Goal: Information Seeking & Learning: Learn about a topic

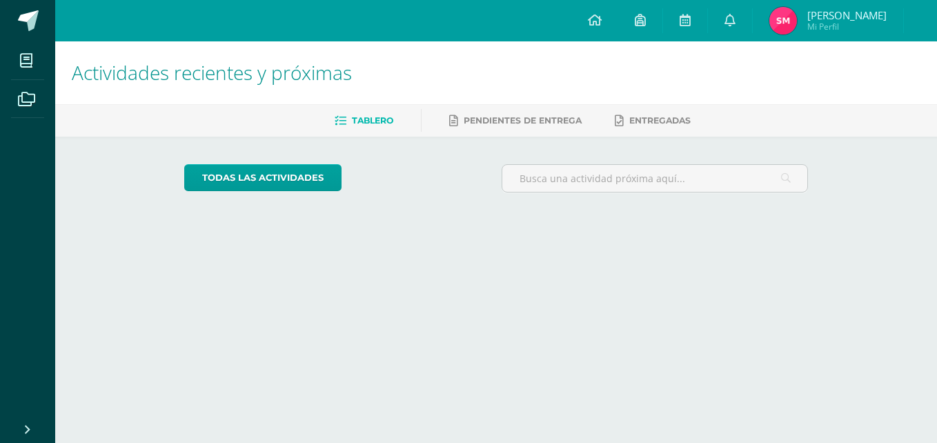
click at [417, 157] on div "todas las Actividades No tienes actividades Échale un vistazo a los demás perío…" at bounding box center [497, 184] width 680 height 95
click at [301, 172] on link "todas las Actividades" at bounding box center [262, 177] width 157 height 27
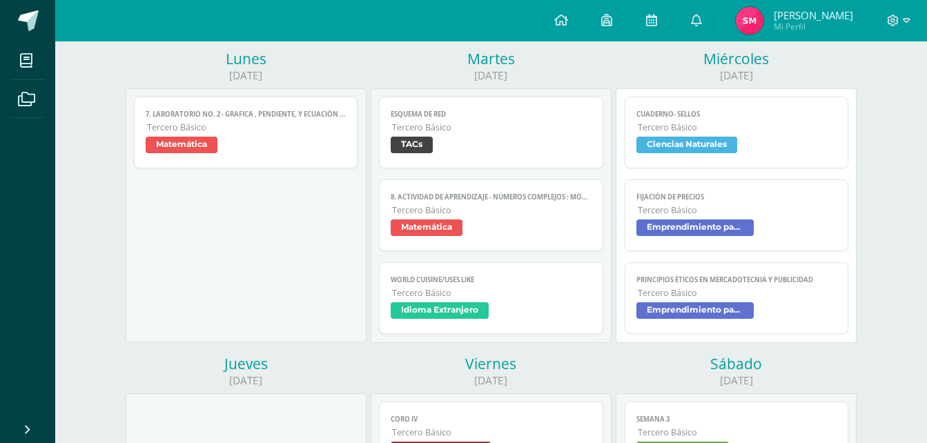
scroll to position [192, 0]
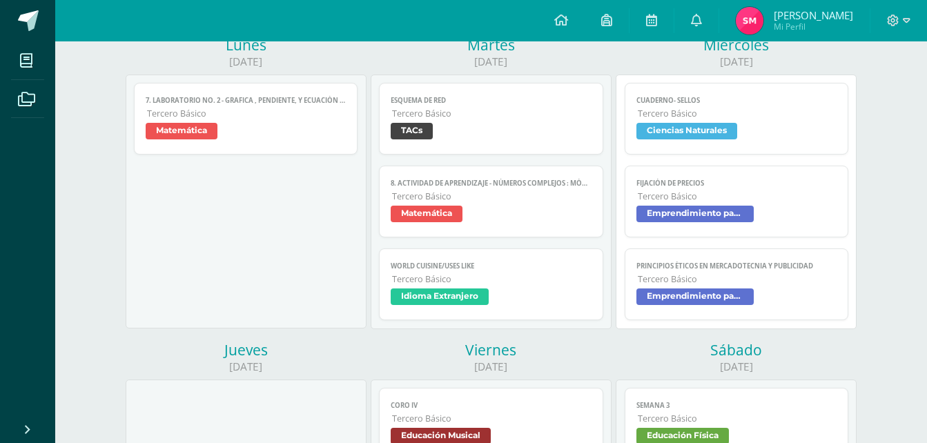
click at [717, 219] on span "Emprendimiento para la Productividad" at bounding box center [694, 214] width 117 height 17
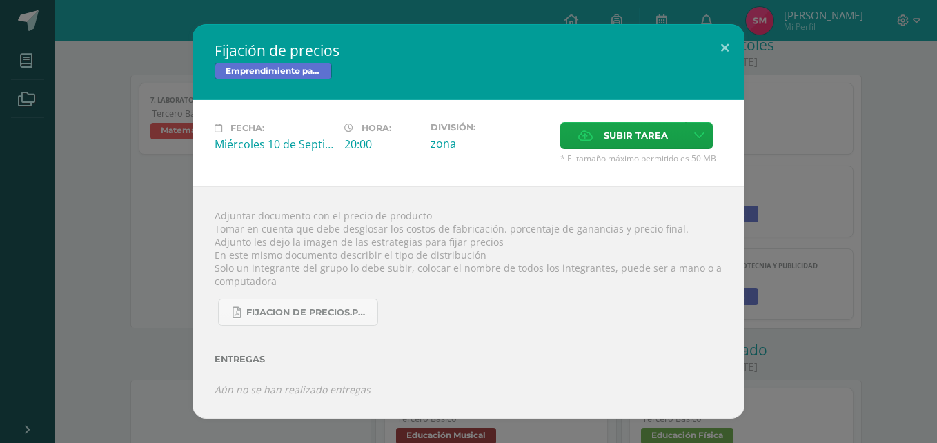
click at [115, 160] on div "Fijación de precios Emprendimiento para la Productividad Fecha: [DATE] Hora: 20…" at bounding box center [469, 221] width 926 height 394
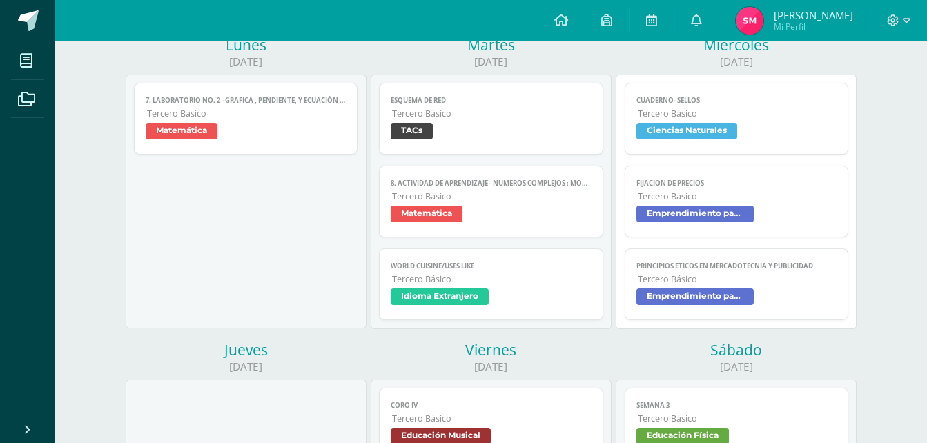
click at [744, 297] on span "Emprendimiento para la Productividad" at bounding box center [694, 296] width 117 height 17
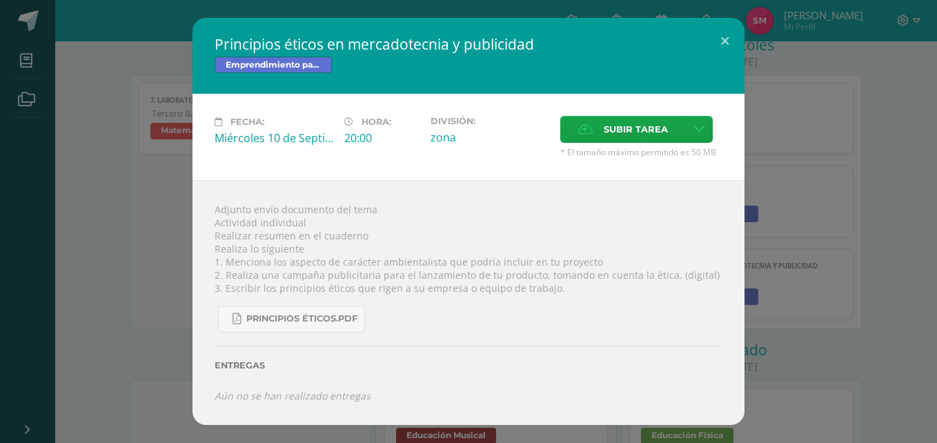
click at [771, 206] on div "Principios éticos en mercadotecnia y publicidad Emprendimiento para la Producti…" at bounding box center [469, 221] width 926 height 407
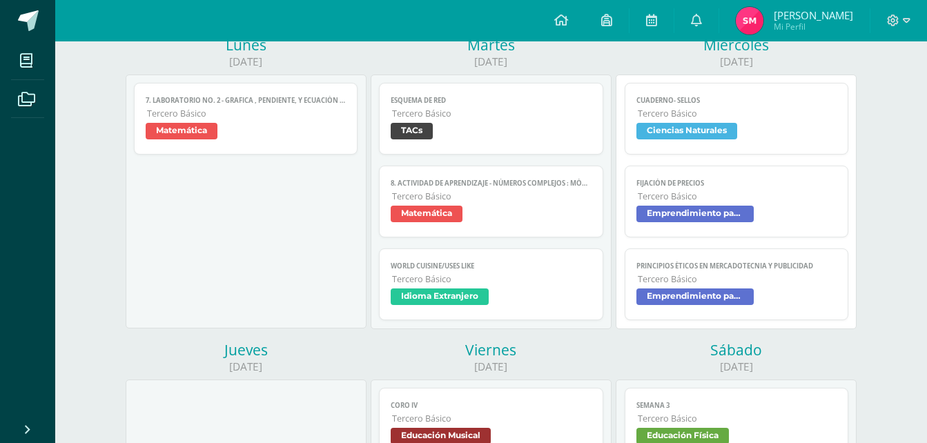
click at [762, 206] on span "Emprendimiento para la Productividad" at bounding box center [736, 216] width 201 height 20
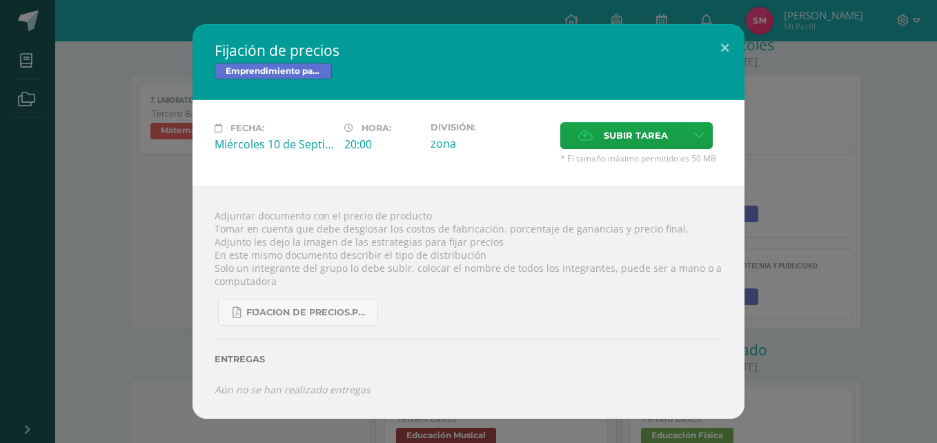
click at [937, 277] on html "Fijación de precios Emprendimiento para la Productividad Fecha: [DATE] Hora: 20…" at bounding box center [468, 402] width 937 height 1189
click at [851, 279] on div "Fijación de precios Emprendimiento para la Productividad Fecha: [DATE] Hora: 20…" at bounding box center [469, 221] width 926 height 394
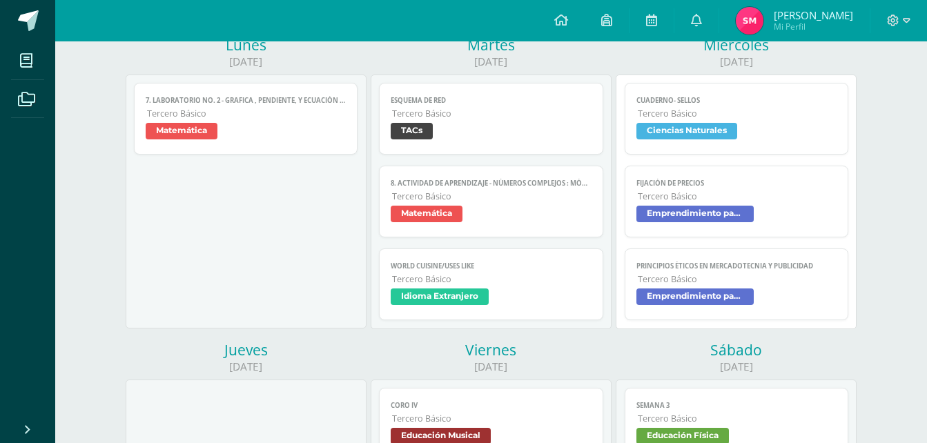
click at [796, 275] on span "Tercero Básico" at bounding box center [736, 279] width 199 height 12
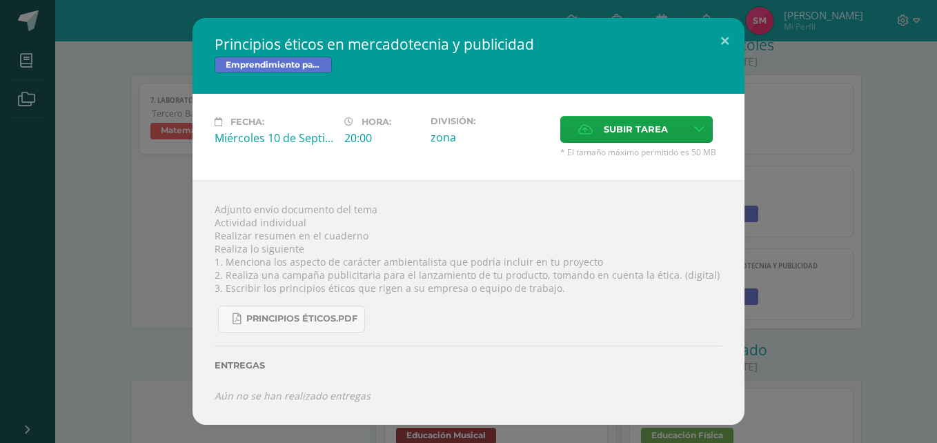
click at [796, 275] on div "Principios éticos en mercadotecnia y publicidad Emprendimiento para la Producti…" at bounding box center [469, 221] width 926 height 407
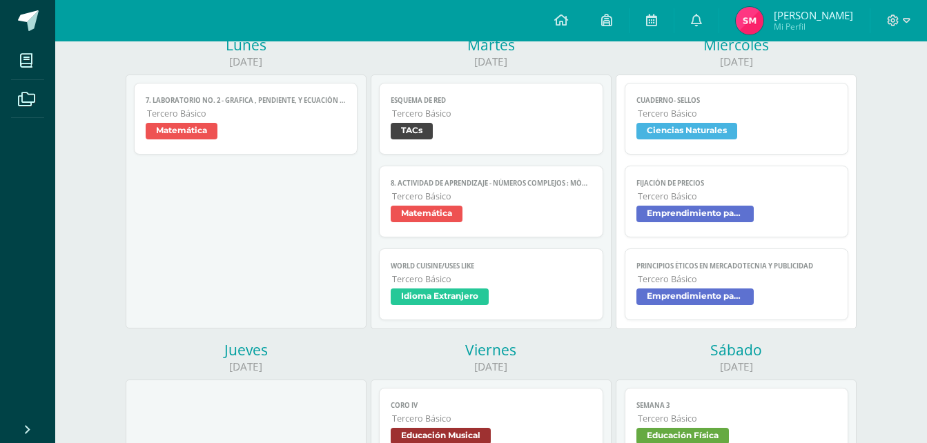
click at [796, 275] on span "Tercero Básico" at bounding box center [736, 279] width 199 height 12
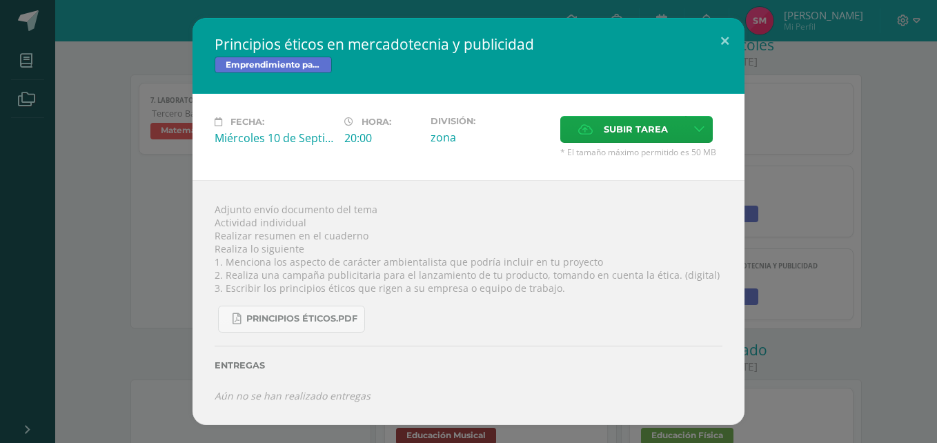
click at [796, 275] on div "Principios éticos en mercadotecnia y publicidad Emprendimiento para la Producti…" at bounding box center [469, 221] width 926 height 407
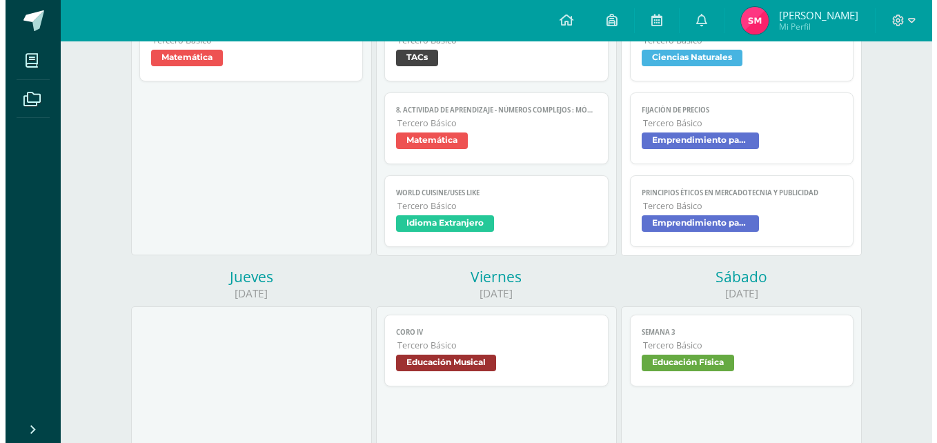
scroll to position [137, 0]
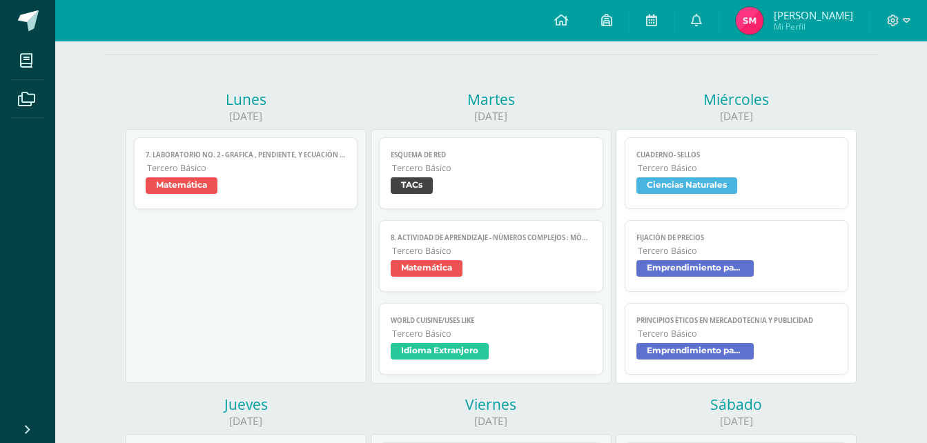
click at [694, 262] on span "Emprendimiento para la Productividad" at bounding box center [694, 268] width 117 height 17
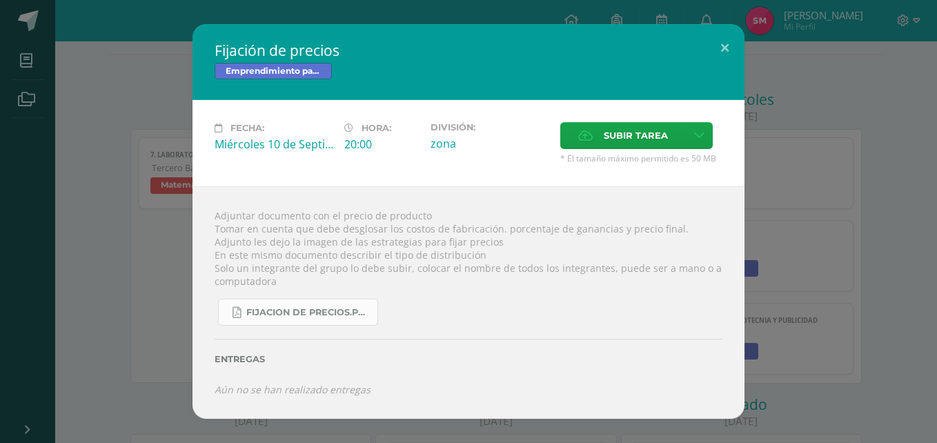
click at [320, 317] on span "fijacion de precios.pdf" at bounding box center [308, 312] width 124 height 11
click at [77, 231] on div "Fijación de precios Emprendimiento para la Productividad Fecha: [DATE] Hora: 20…" at bounding box center [469, 221] width 926 height 394
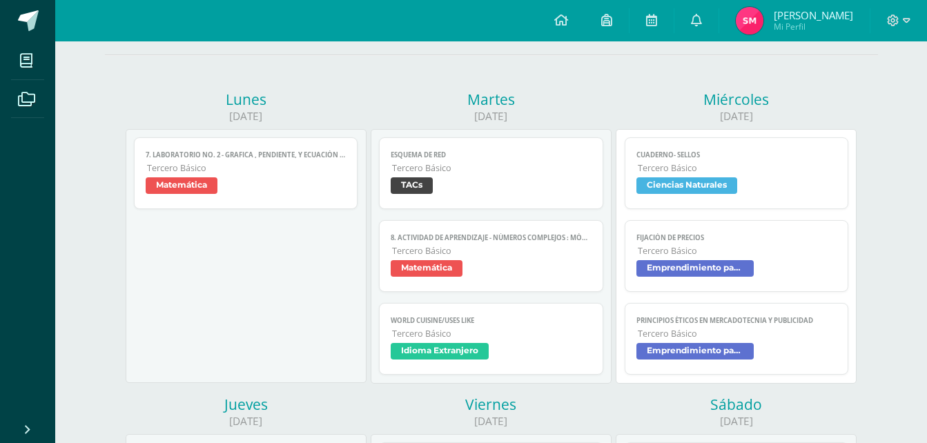
click at [682, 310] on link "Principios éticos en mercadotecnia y publicidad Tercero Básico Emprendimiento p…" at bounding box center [736, 339] width 224 height 72
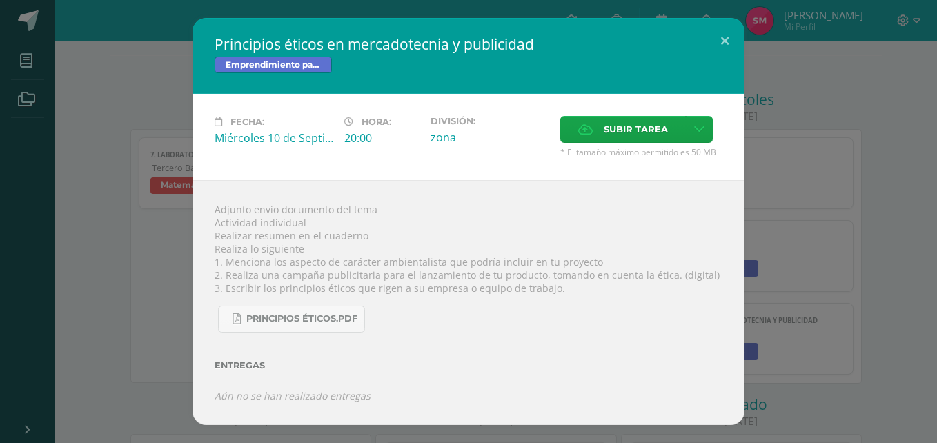
click at [95, 195] on div "Principios éticos en mercadotecnia y publicidad Emprendimiento para la Producti…" at bounding box center [469, 221] width 926 height 407
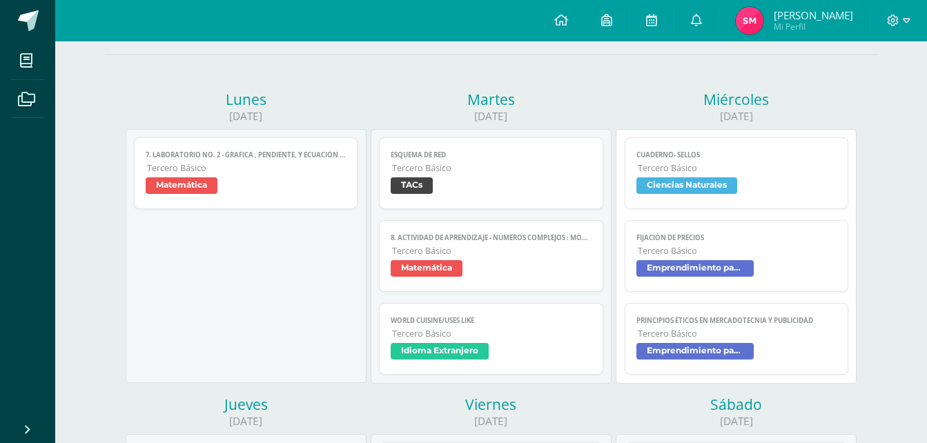
click at [735, 233] on span "Fijación de precios" at bounding box center [736, 237] width 201 height 9
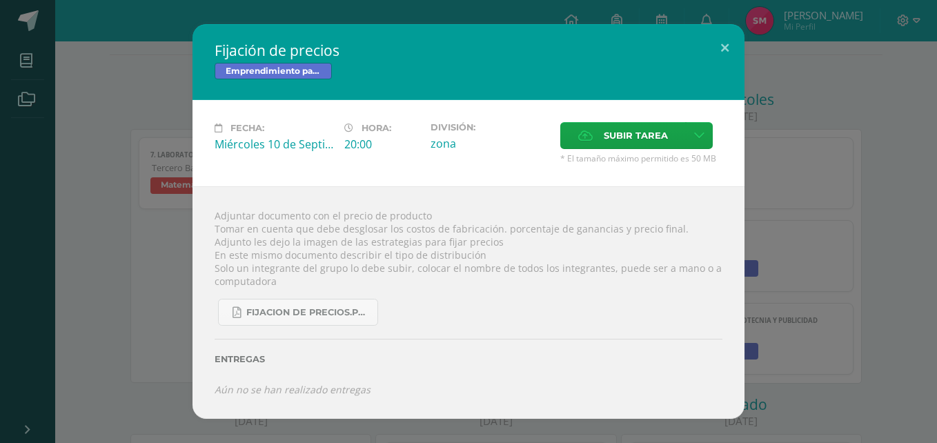
click at [63, 264] on div "Fijación de precios Emprendimiento para la Productividad Fecha: [DATE] Hora: 20…" at bounding box center [469, 221] width 926 height 394
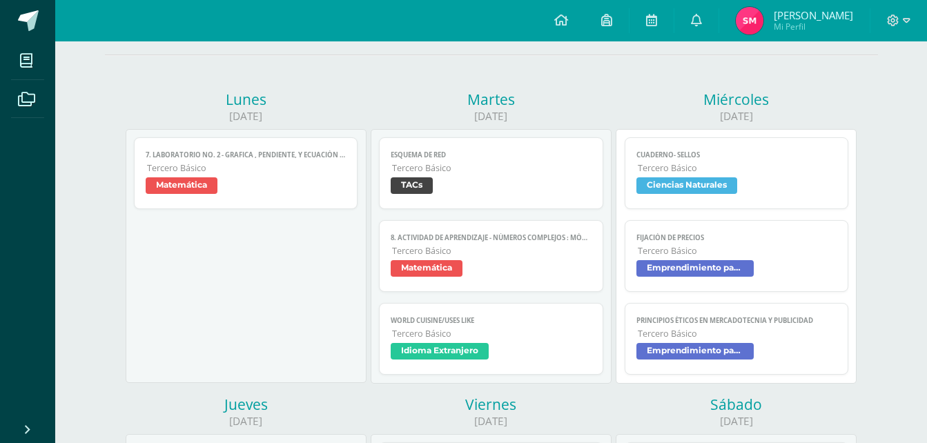
click at [785, 345] on span "Emprendimiento para la Productividad" at bounding box center [736, 353] width 201 height 20
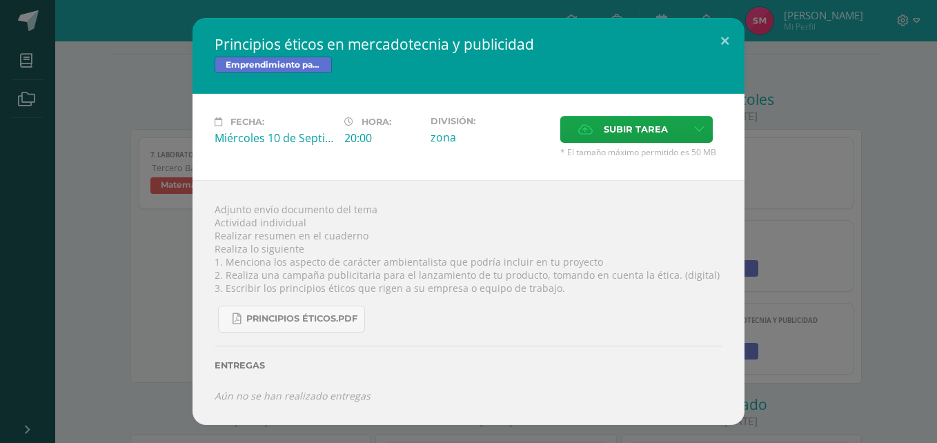
click at [130, 201] on div "Principios éticos en mercadotecnia y publicidad Emprendimiento para la Producti…" at bounding box center [469, 221] width 926 height 407
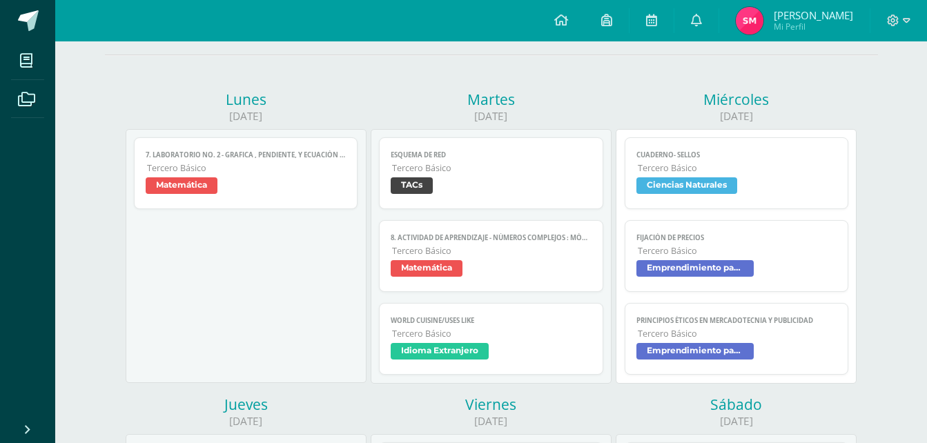
click at [736, 355] on span "Emprendimiento para la Productividad" at bounding box center [694, 351] width 117 height 17
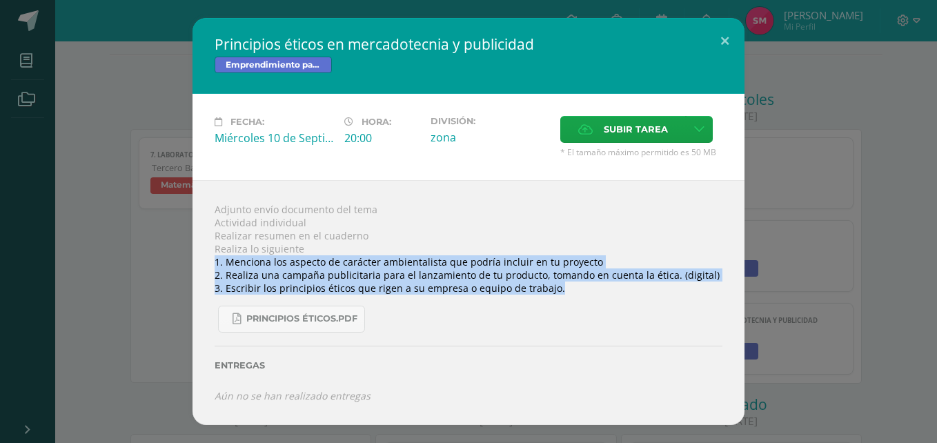
drag, startPoint x: 211, startPoint y: 262, endPoint x: 620, endPoint y: 288, distance: 409.9
click at [620, 288] on div "Adjunto envío documento del tema Actividad individual Realizar resumen en el cu…" at bounding box center [468, 302] width 552 height 245
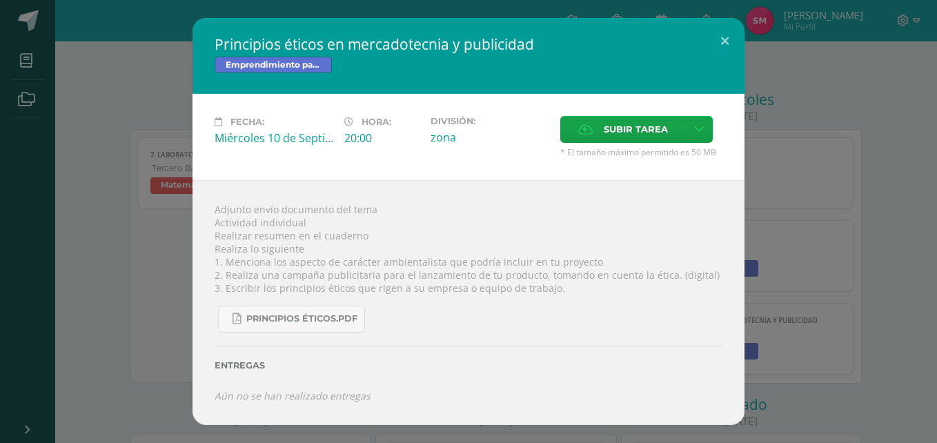
drag, startPoint x: 484, startPoint y: 7, endPoint x: 219, endPoint y: 143, distance: 298.1
click at [219, 143] on div "Miércoles 10 de Septiembre" at bounding box center [274, 137] width 119 height 15
click at [241, 277] on div "Adjunto envío documento del tema Actividad individual Realizar resumen en el cu…" at bounding box center [468, 302] width 552 height 245
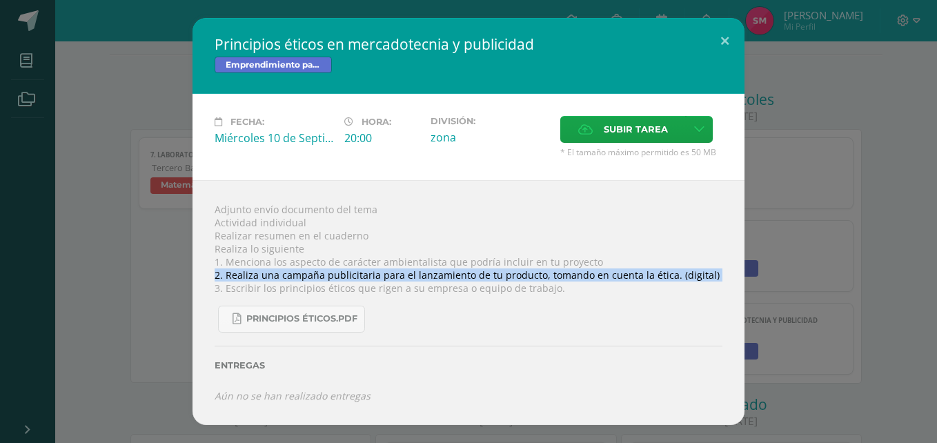
click at [241, 277] on div "Adjunto envío documento del tema Actividad individual Realizar resumen en el cu…" at bounding box center [468, 302] width 552 height 245
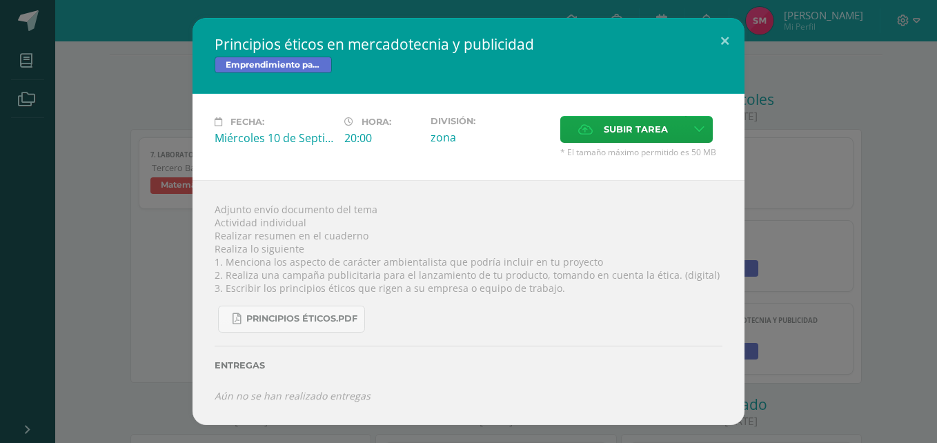
drag, startPoint x: 241, startPoint y: 277, endPoint x: 424, endPoint y: 209, distance: 194.3
click at [424, 209] on div "Adjunto envío documento del tema Actividad individual Realizar resumen en el cu…" at bounding box center [468, 302] width 552 height 245
drag, startPoint x: 206, startPoint y: 232, endPoint x: 375, endPoint y: 238, distance: 169.1
click at [375, 238] on div "Adjunto envío documento del tema Actividad individual Realizar resumen en el cu…" at bounding box center [468, 302] width 552 height 245
drag, startPoint x: 375, startPoint y: 238, endPoint x: 311, endPoint y: 254, distance: 65.4
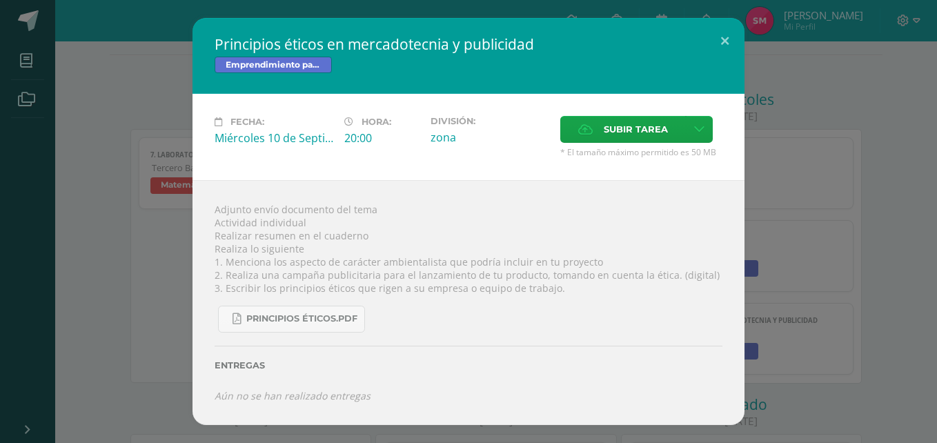
click at [311, 254] on div "Adjunto envío documento del tema Actividad individual Realizar resumen en el cu…" at bounding box center [468, 302] width 552 height 245
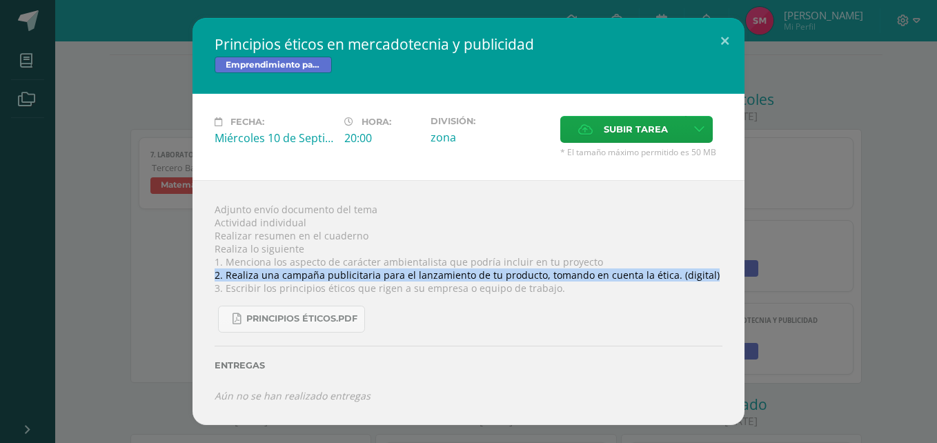
drag, startPoint x: 208, startPoint y: 273, endPoint x: 706, endPoint y: 278, distance: 497.4
click at [706, 278] on div "Adjunto envío documento del tema Actividad individual Realizar resumen en el cu…" at bounding box center [468, 302] width 552 height 245
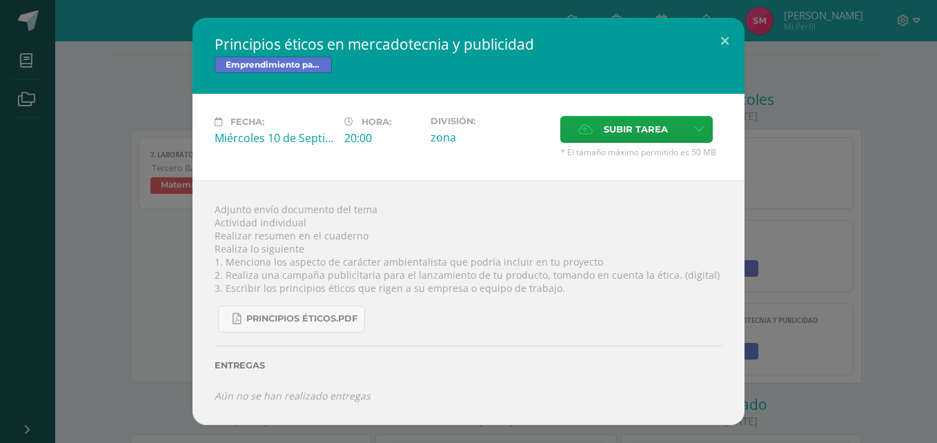
click at [212, 251] on div "Adjunto envío documento del tema Actividad individual Realizar resumen en el cu…" at bounding box center [468, 302] width 552 height 245
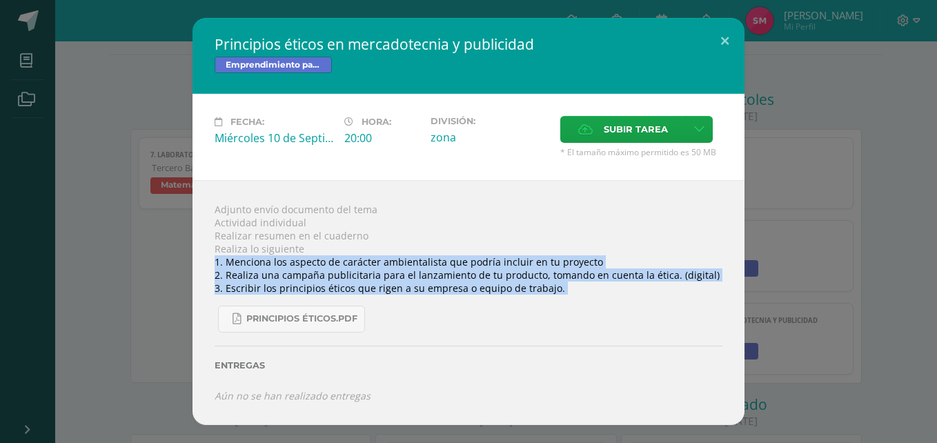
drag, startPoint x: 210, startPoint y: 255, endPoint x: 666, endPoint y: 329, distance: 462.6
click at [666, 329] on div "Adjunto envío documento del tema Actividad individual Realizar resumen en el cu…" at bounding box center [468, 302] width 552 height 245
drag, startPoint x: 666, startPoint y: 329, endPoint x: 510, endPoint y: 271, distance: 167.0
click at [510, 271] on div "Adjunto envío documento del tema Actividad individual Realizar resumen en el cu…" at bounding box center [468, 302] width 552 height 245
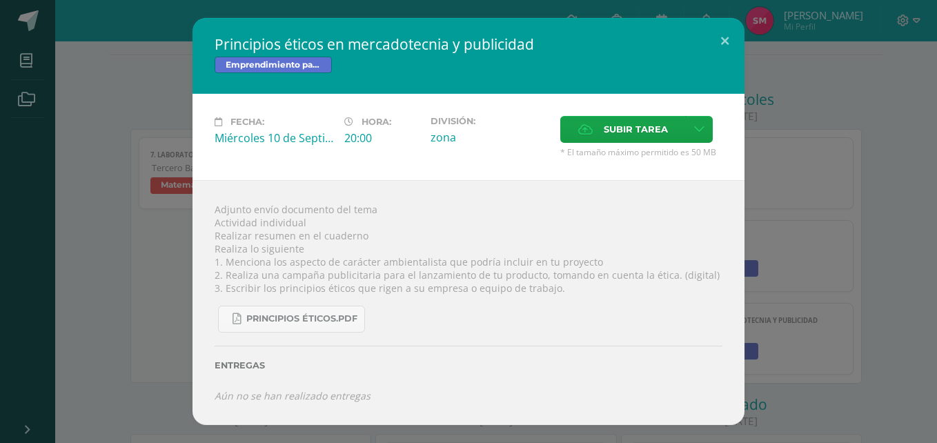
scroll to position [508, 0]
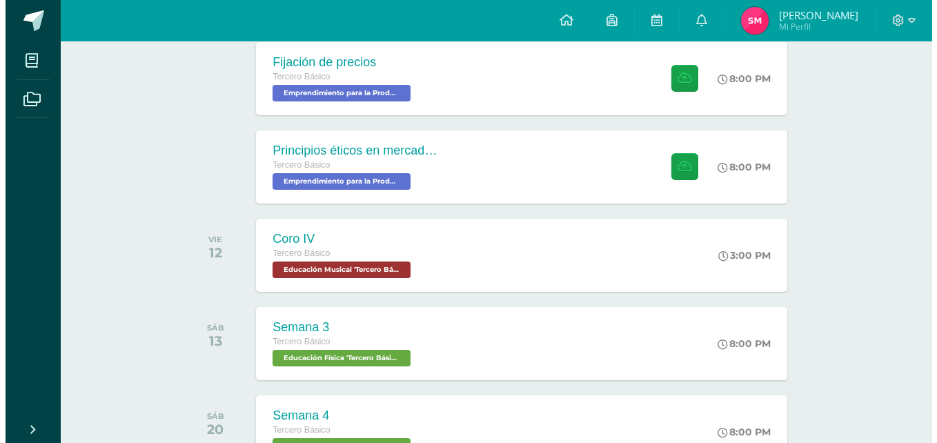
scroll to position [332, 0]
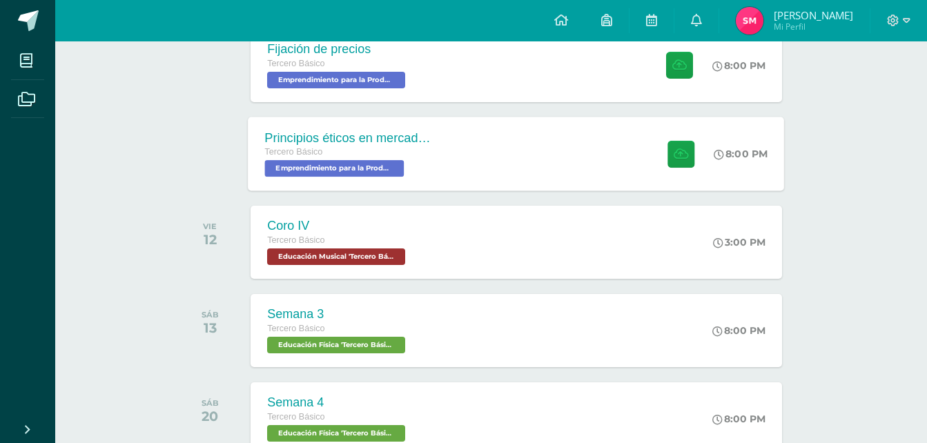
click at [439, 128] on div "Principios éticos en mercadotecnia y publicidad Tercero Básico Emprendimiento p…" at bounding box center [348, 154] width 201 height 74
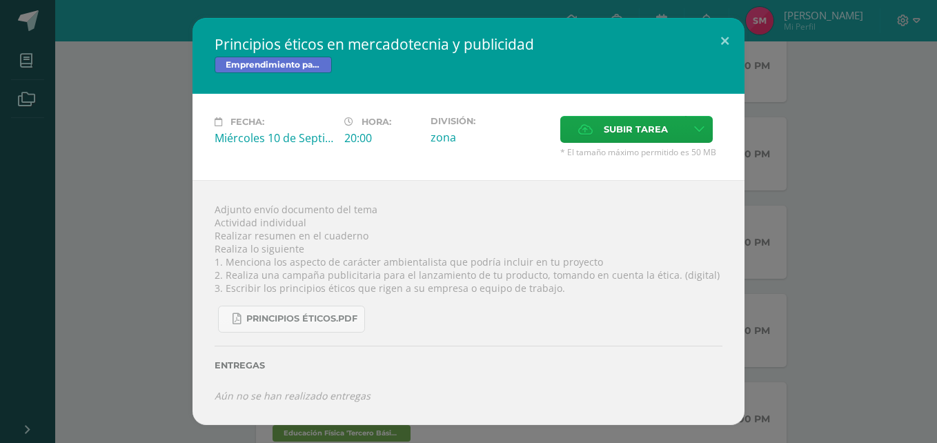
click at [767, 220] on div "Principios éticos en mercadotecnia y publicidad Emprendimiento para la Producti…" at bounding box center [469, 221] width 926 height 407
